Goal: Navigation & Orientation: Go to known website

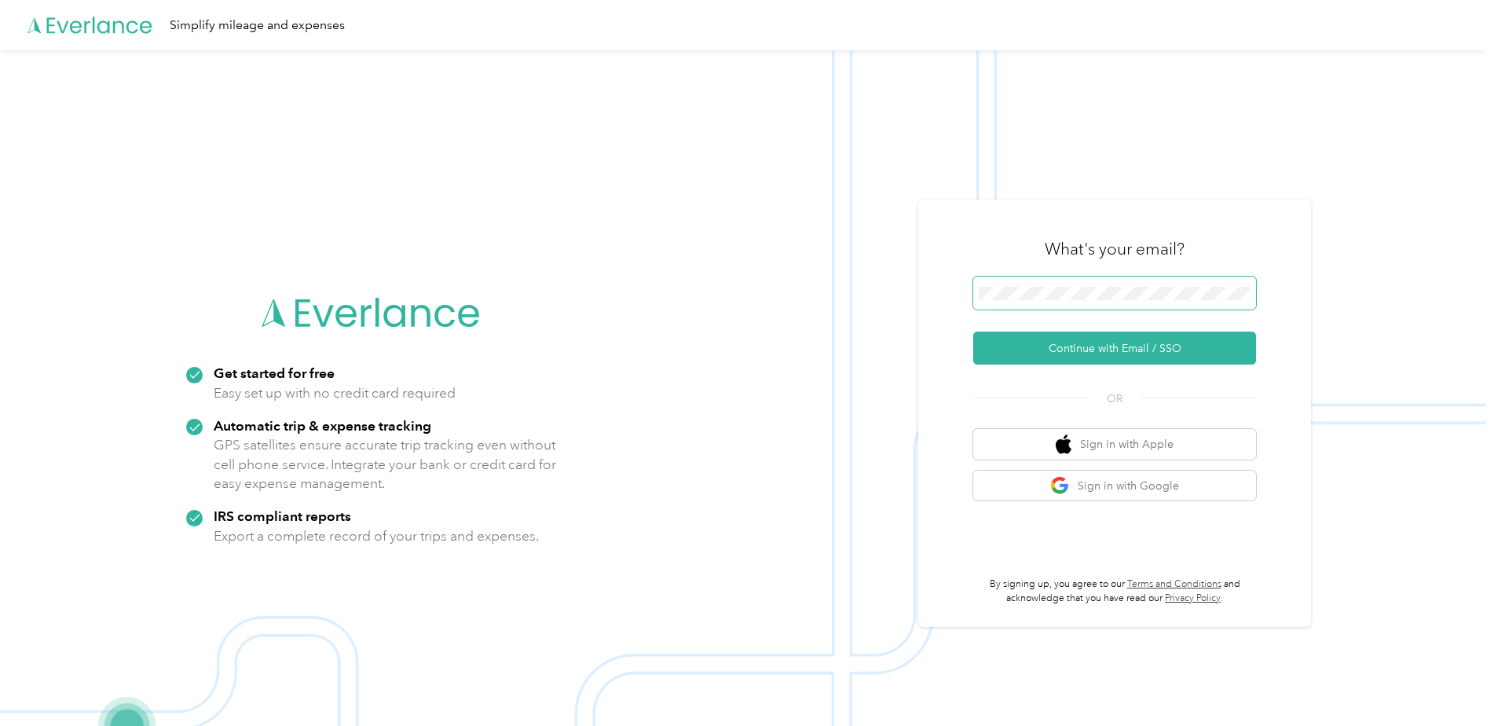
click at [1158, 306] on span at bounding box center [1114, 292] width 283 height 33
click at [1082, 355] on button "Continue with Email / SSO" at bounding box center [1114, 347] width 283 height 33
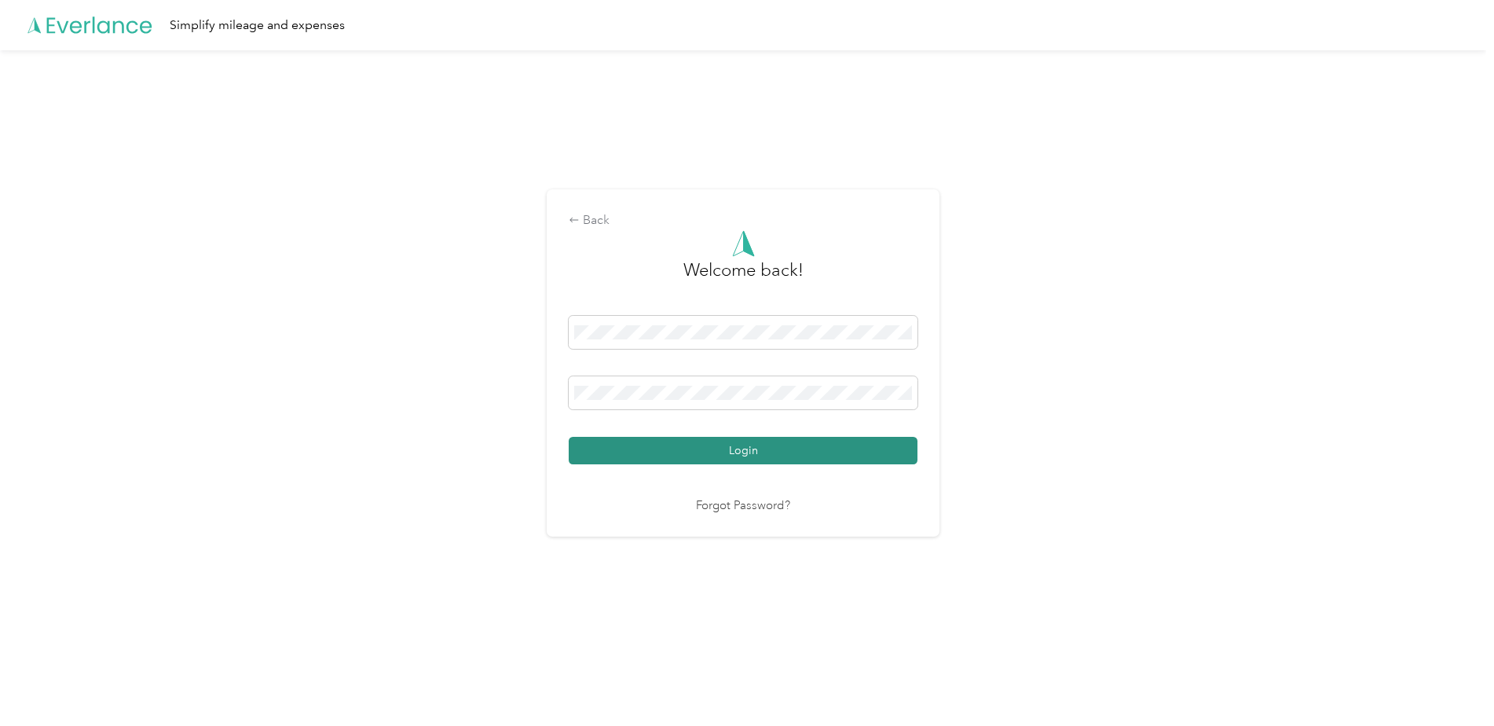
click at [682, 441] on button "Login" at bounding box center [743, 450] width 349 height 27
